Goal: Navigation & Orientation: Find specific page/section

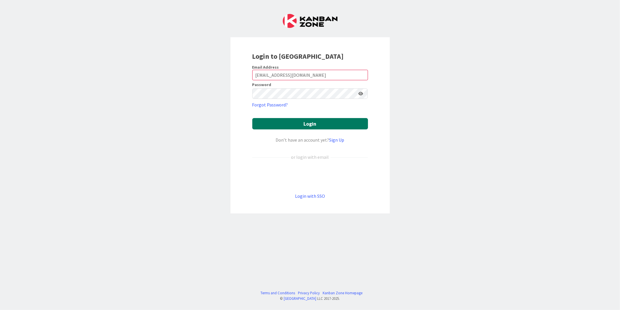
click at [301, 123] on button "Login" at bounding box center [310, 123] width 116 height 11
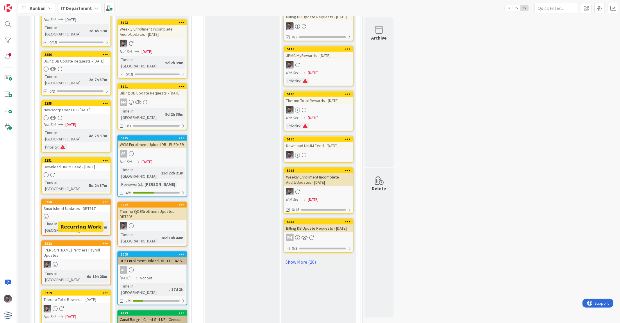
scroll to position [387, 0]
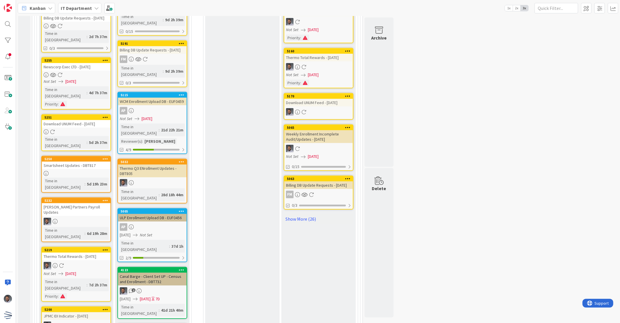
click at [82, 218] on div at bounding box center [76, 222] width 69 height 8
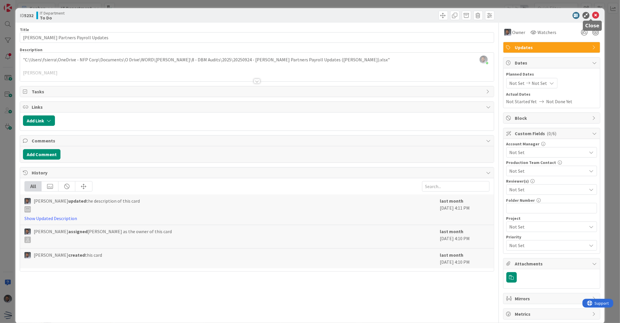
click at [592, 15] on icon at bounding box center [595, 15] width 7 height 7
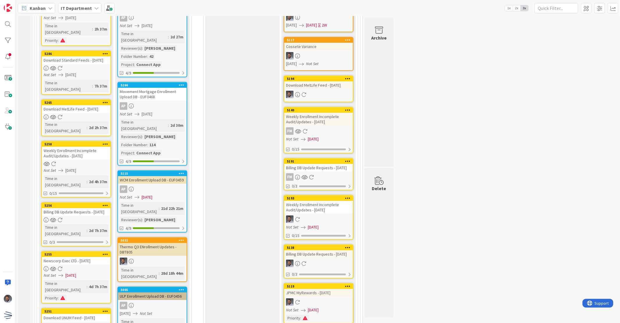
scroll to position [129, 0]
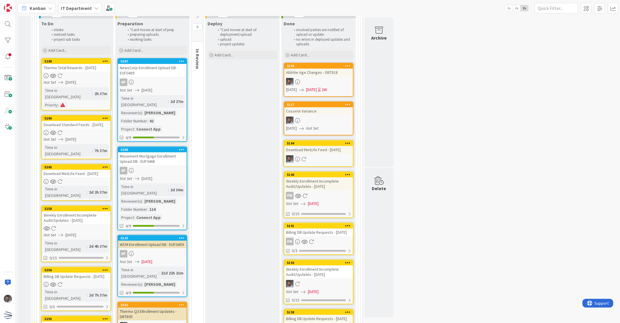
click at [87, 75] on div at bounding box center [76, 75] width 69 height 5
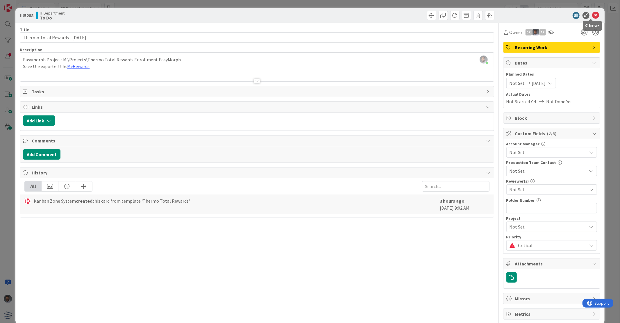
click at [592, 18] on icon at bounding box center [595, 15] width 7 height 7
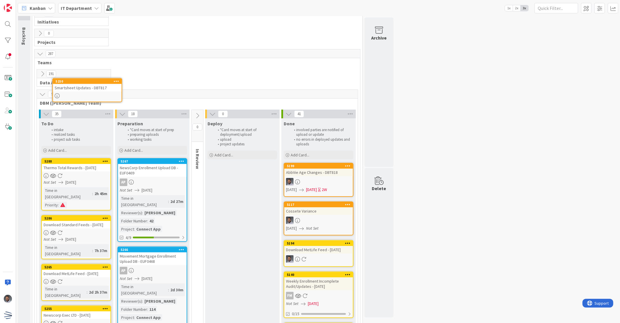
scroll to position [25, 0]
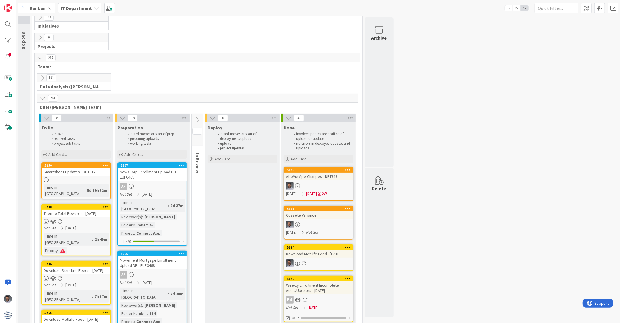
click at [83, 174] on div "Smartsheet Updates - DBT817" at bounding box center [76, 172] width 69 height 8
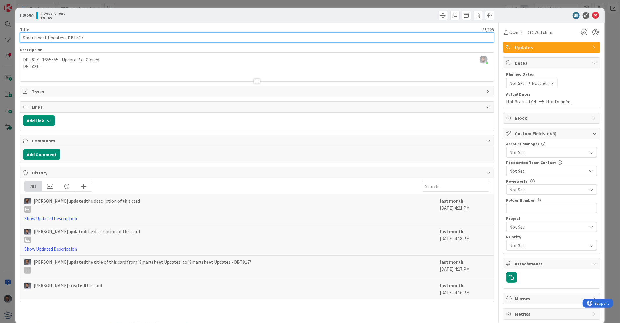
drag, startPoint x: 83, startPoint y: 37, endPoint x: 65, endPoint y: 37, distance: 18.0
click at [65, 37] on input "Smartsheet Updates - DBT817" at bounding box center [257, 37] width 474 height 10
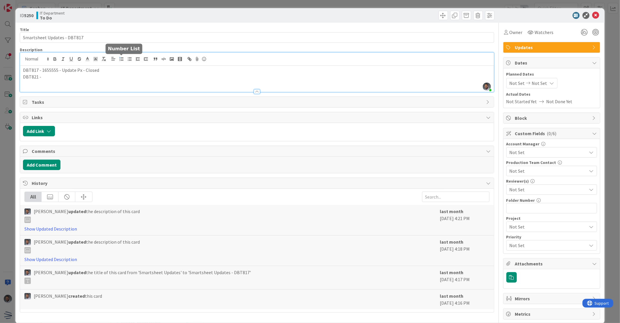
click at [118, 59] on div "[PERSON_NAME] just joined DBT817 - 1655555 - Update Px - Closed DBT821 -" at bounding box center [256, 72] width 473 height 39
drag, startPoint x: 105, startPoint y: 73, endPoint x: 80, endPoint y: 69, distance: 25.3
click at [80, 69] on p "DBT817 - 1655555 - Update Px - Closed" at bounding box center [257, 70] width 468 height 7
click at [97, 76] on p "DBT821 -" at bounding box center [257, 77] width 468 height 7
click at [592, 16] on icon at bounding box center [595, 15] width 7 height 7
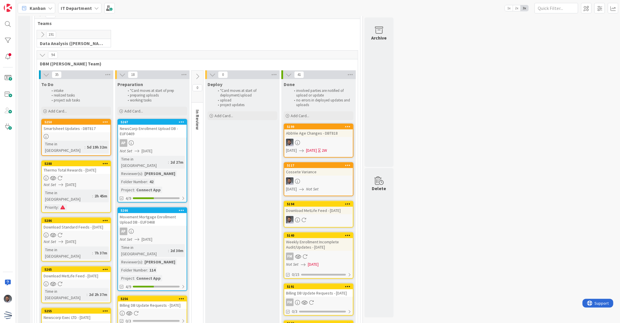
scroll to position [111, 0]
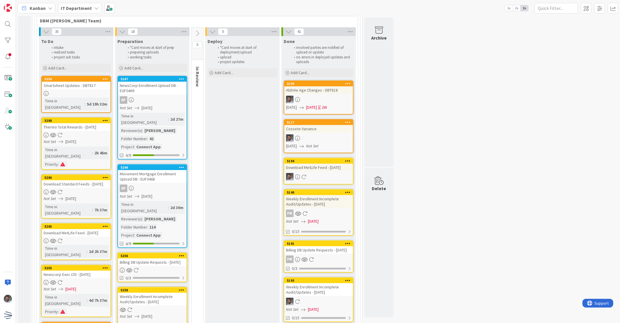
click at [65, 89] on div "5250 Smartsheet Updates - DBT817 Time in Column : 5d 19h 32m" at bounding box center [76, 94] width 70 height 37
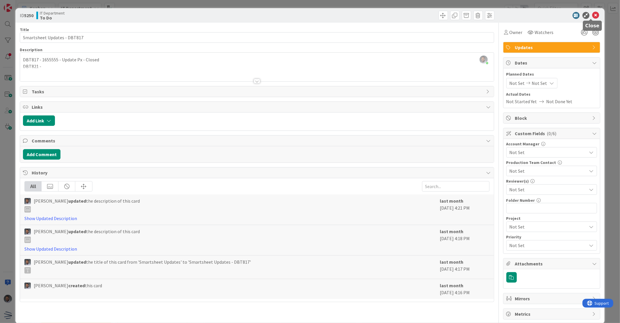
click at [592, 16] on icon at bounding box center [595, 15] width 7 height 7
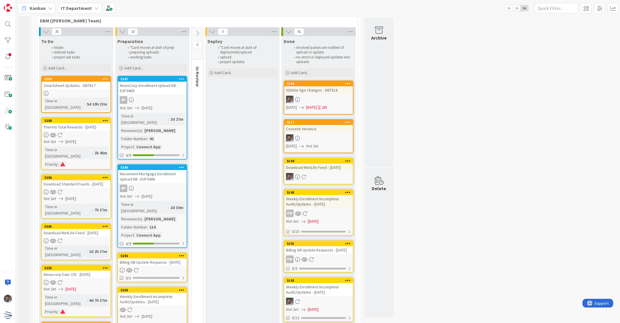
click at [74, 93] on div at bounding box center [76, 93] width 69 height 5
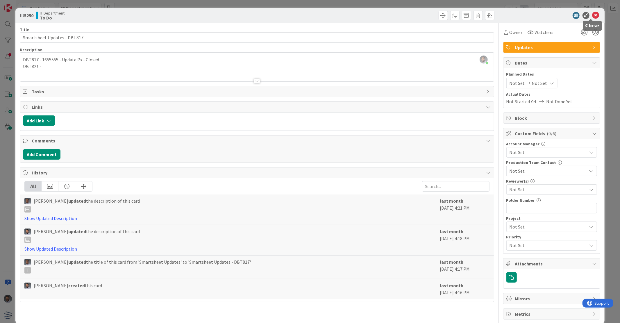
click at [592, 16] on icon at bounding box center [595, 15] width 7 height 7
